Goal: Find specific page/section: Find specific page/section

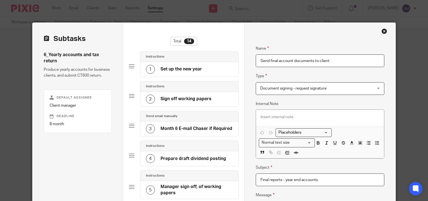
click at [383, 30] on div "Close this dialog window" at bounding box center [385, 31] width 6 height 6
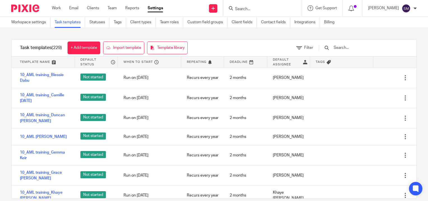
click at [250, 7] on input "Search" at bounding box center [260, 9] width 50 height 5
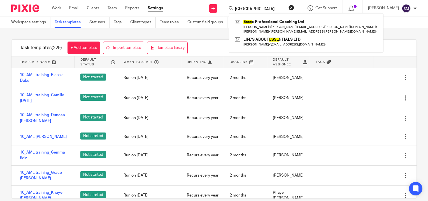
type input "[GEOGRAPHIC_DATA]"
click button "submit" at bounding box center [0, 0] width 0 height 0
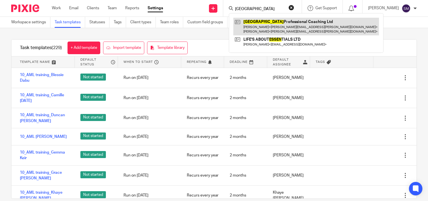
click at [257, 24] on link at bounding box center [307, 26] width 146 height 17
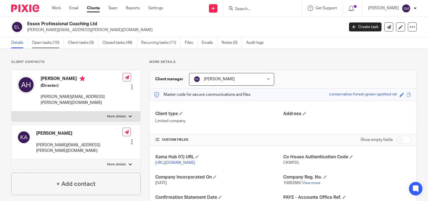
click at [54, 43] on link "Open tasks (10)" at bounding box center [48, 42] width 32 height 11
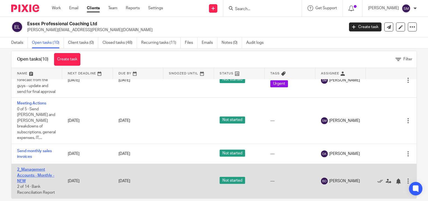
scroll to position [18, 0]
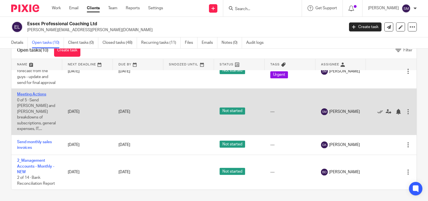
click at [32, 94] on link "Meeting Actions" at bounding box center [31, 94] width 29 height 4
